Goal: Check status: Check status

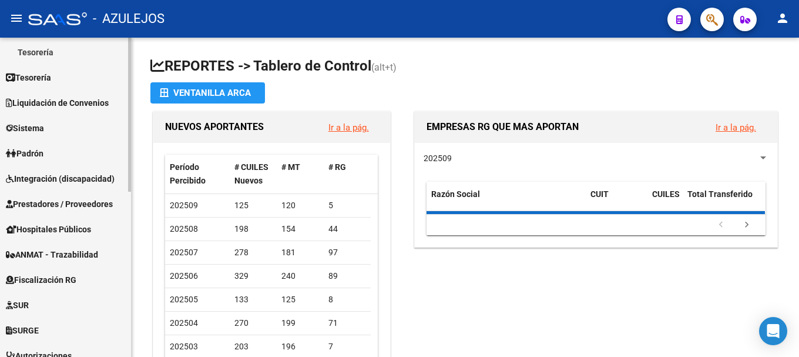
scroll to position [235, 0]
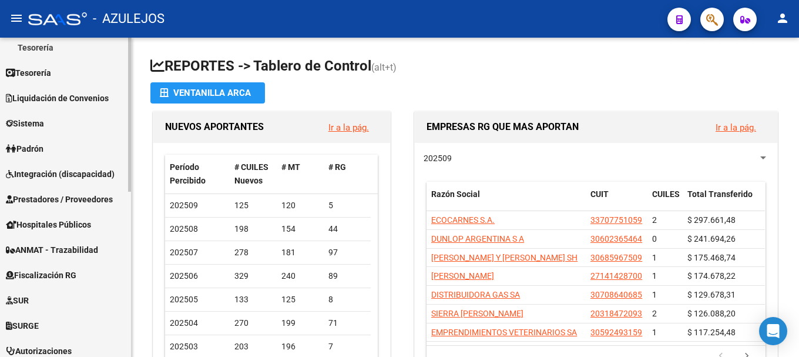
click at [90, 148] on link "Padrón" at bounding box center [65, 148] width 131 height 25
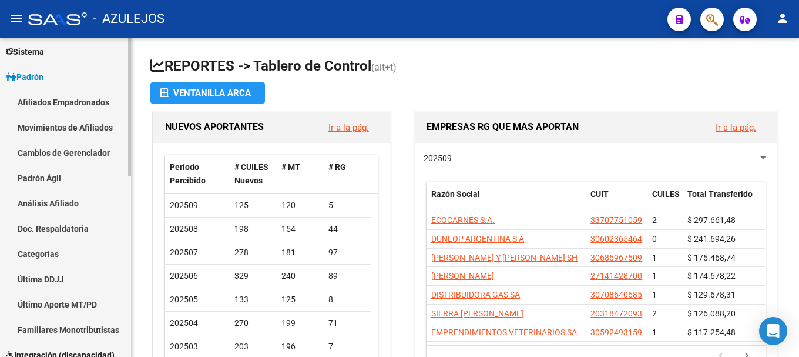
scroll to position [117, 0]
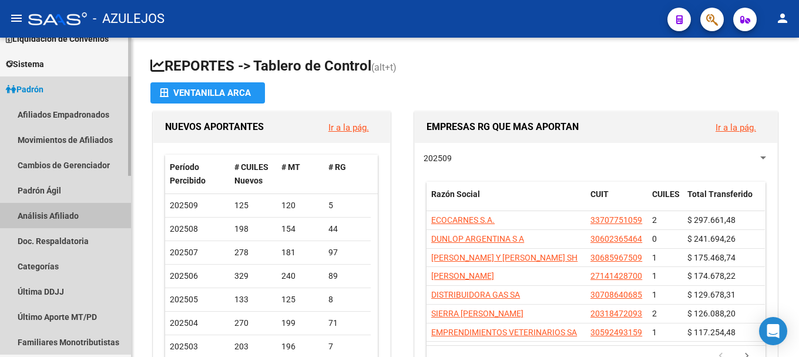
click at [84, 219] on link "Análisis Afiliado" at bounding box center [65, 215] width 131 height 25
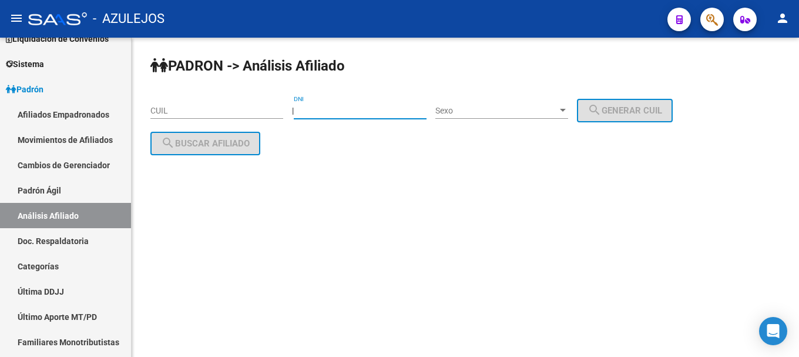
paste input "28930475"
type input "28930475"
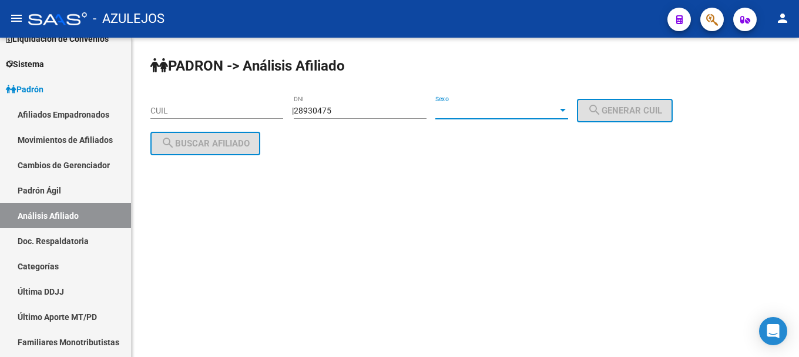
click at [568, 106] on div at bounding box center [562, 110] width 11 height 9
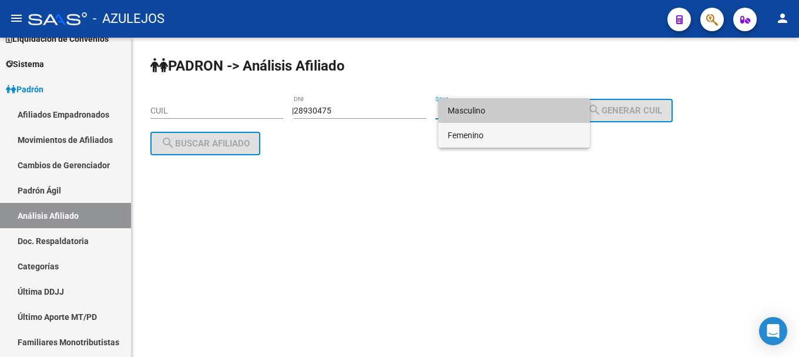
click at [563, 127] on span "Femenino" at bounding box center [514, 135] width 133 height 25
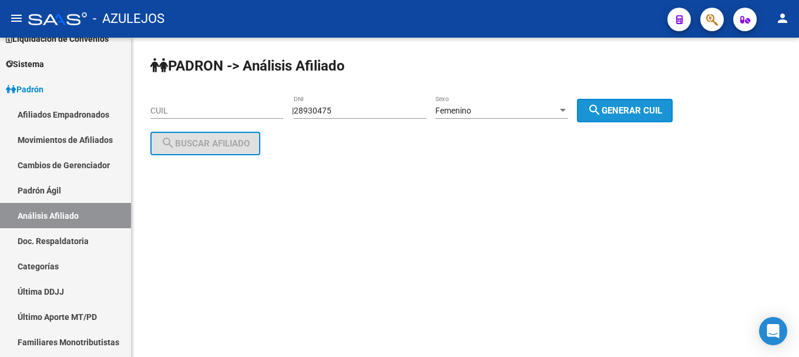
click at [601, 104] on mat-icon "search" at bounding box center [594, 110] width 14 height 14
type input "23-28930475-4"
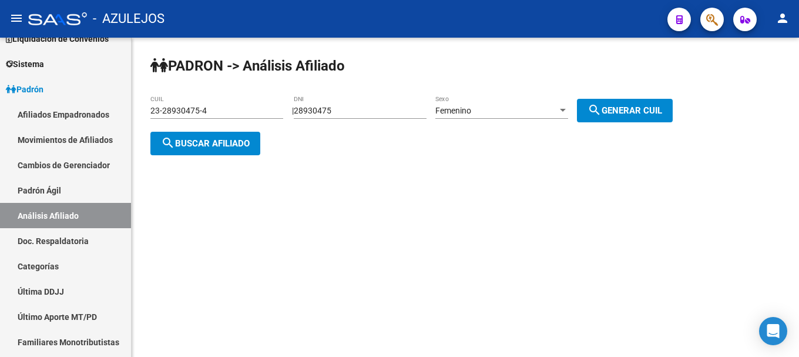
click at [199, 135] on button "search Buscar afiliado" at bounding box center [205, 143] width 110 height 23
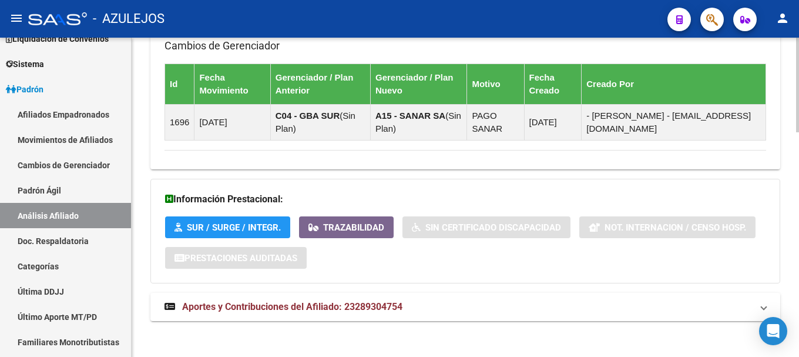
scroll to position [757, 0]
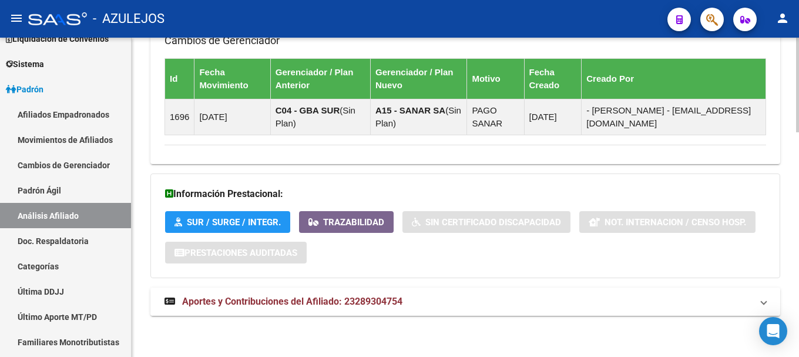
click at [213, 301] on span "Aportes y Contribuciones del Afiliado: 23289304754" at bounding box center [292, 300] width 220 height 11
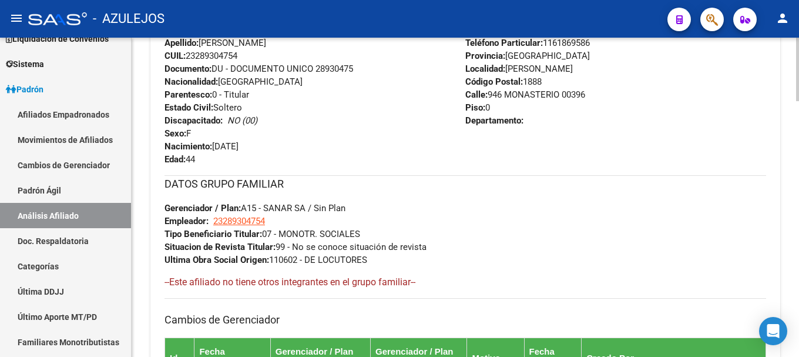
scroll to position [473, 0]
